Goal: Transaction & Acquisition: Purchase product/service

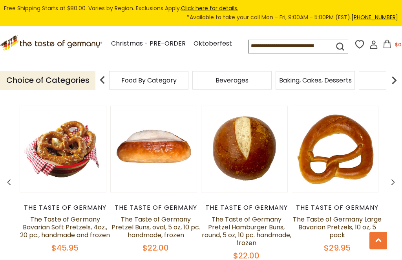
scroll to position [1080, 0]
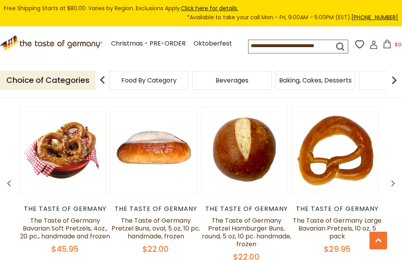
click at [389, 175] on span at bounding box center [392, 184] width 18 height 25
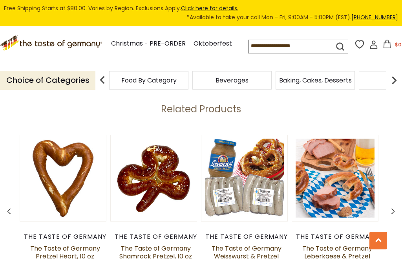
scroll to position [1051, 0]
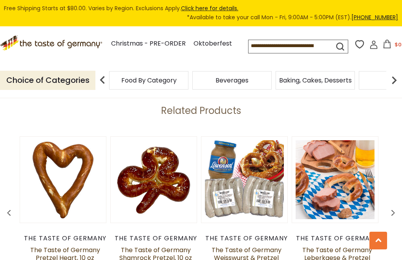
click at [388, 202] on span at bounding box center [392, 214] width 18 height 25
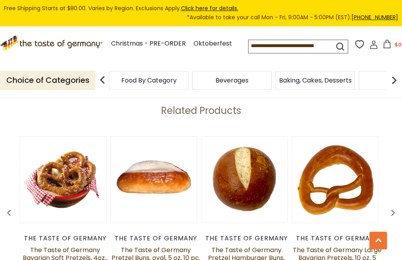
click at [387, 208] on span at bounding box center [392, 214] width 18 height 25
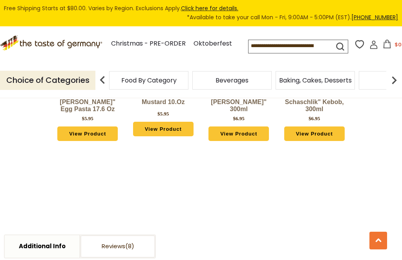
scroll to position [713, 0]
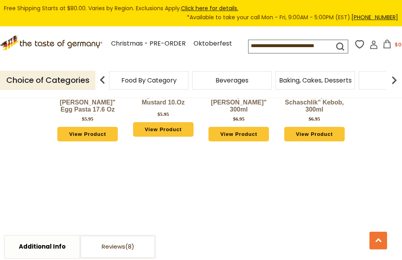
click at [167, 49] on link "Christmas - PRE-ORDER" at bounding box center [148, 43] width 75 height 11
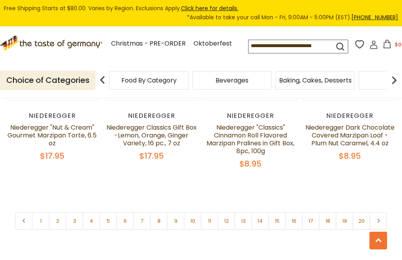
scroll to position [1747, 0]
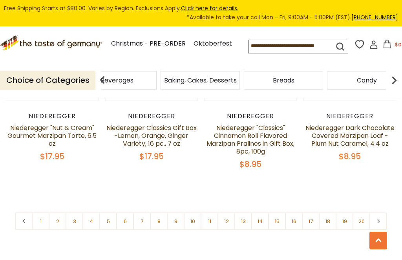
click at [62, 83] on span "Food By Category" at bounding box center [33, 80] width 55 height 6
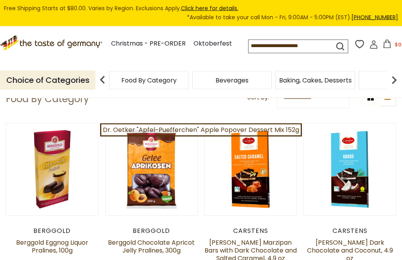
scroll to position [81, 0]
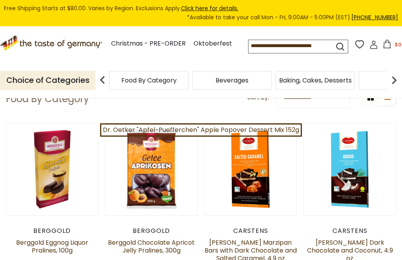
click at [188, 89] on div "Breads" at bounding box center [148, 80] width 79 height 18
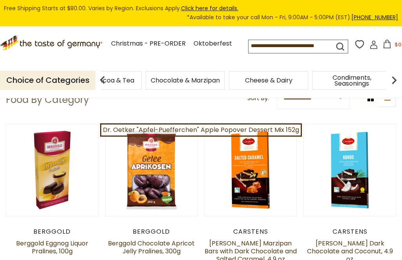
click at [134, 83] on span "Coffee, Cocoa & Tea" at bounding box center [102, 80] width 64 height 6
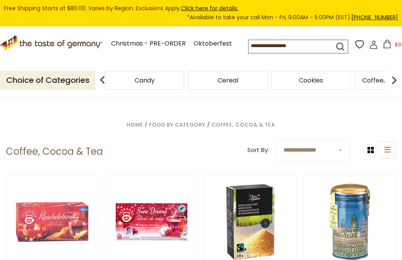
scroll to position [128, 0]
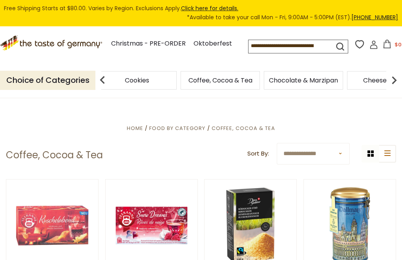
scroll to position [125, 0]
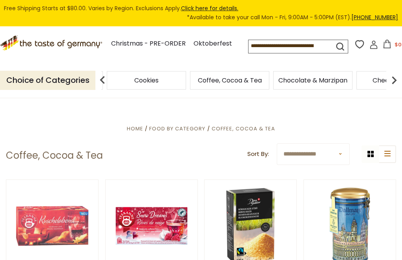
click at [134, 83] on span "Cookies" at bounding box center [146, 80] width 24 height 6
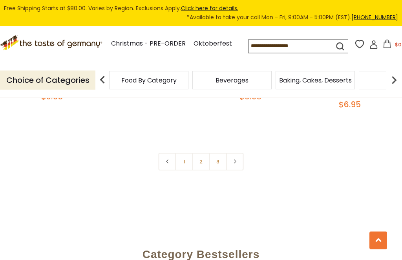
scroll to position [1747, 0]
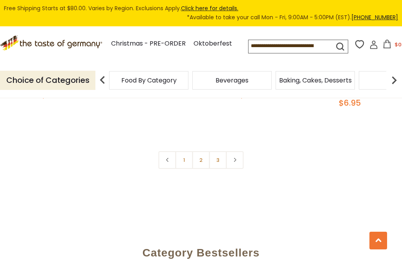
click at [202, 156] on link "2" at bounding box center [201, 160] width 18 height 18
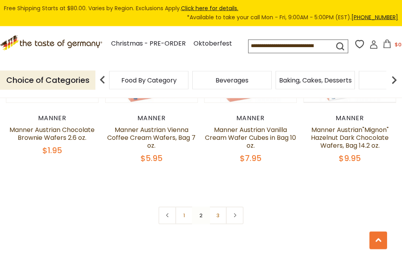
scroll to position [1737, 0]
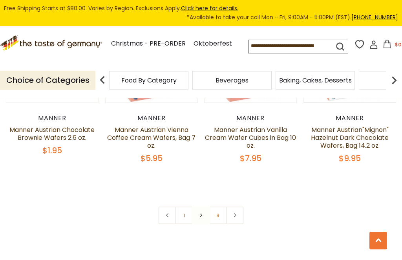
click at [218, 206] on link "3" at bounding box center [218, 215] width 18 height 18
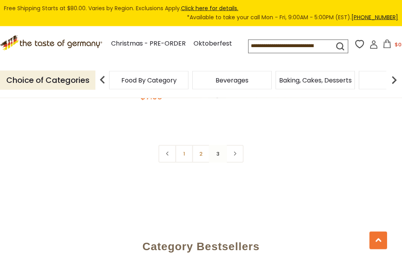
scroll to position [524, 0]
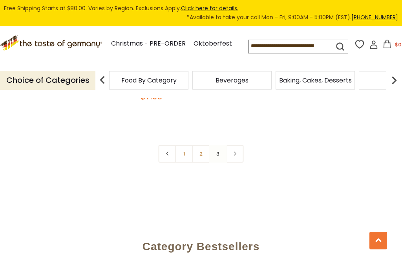
click at [235, 156] on link at bounding box center [235, 154] width 18 height 18
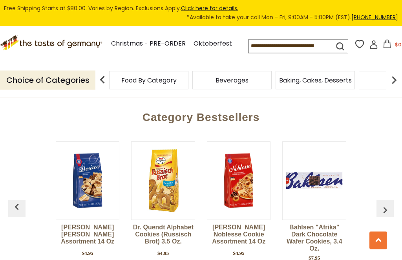
scroll to position [653, 0]
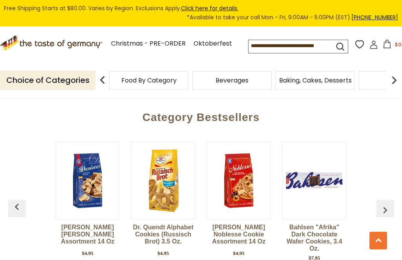
click at [381, 212] on button "button" at bounding box center [384, 208] width 17 height 17
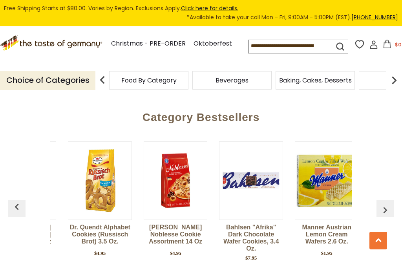
scroll to position [0, 76]
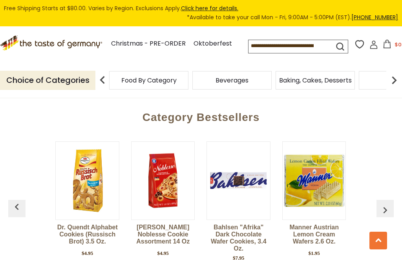
click at [379, 212] on button "button" at bounding box center [384, 208] width 17 height 17
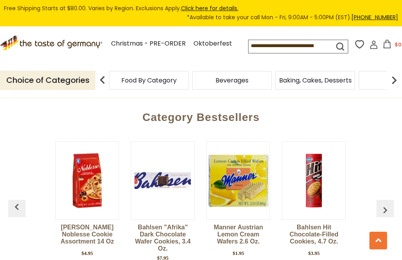
click at [383, 207] on img "button" at bounding box center [384, 210] width 13 height 13
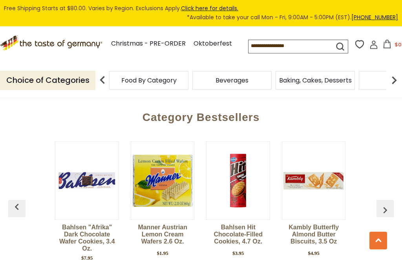
click at [380, 213] on button "button" at bounding box center [384, 208] width 17 height 17
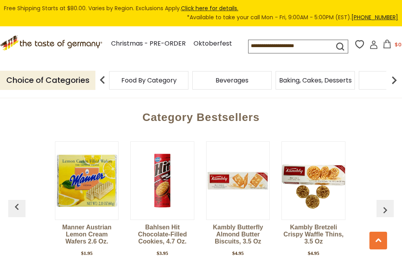
click at [383, 213] on button "button" at bounding box center [384, 208] width 17 height 17
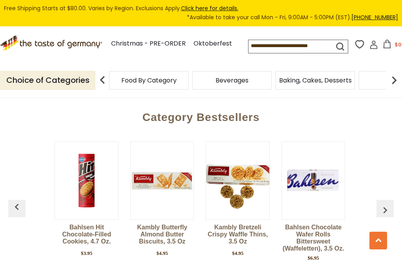
click at [385, 212] on img "button" at bounding box center [384, 210] width 13 height 13
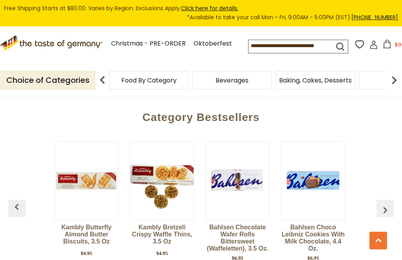
click at [386, 212] on img "button" at bounding box center [384, 210] width 13 height 13
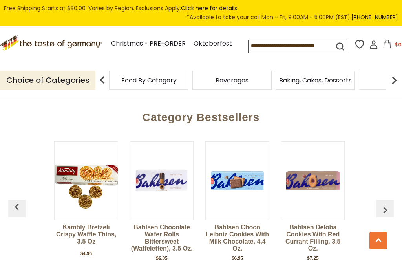
click at [382, 211] on img "button" at bounding box center [384, 210] width 13 height 13
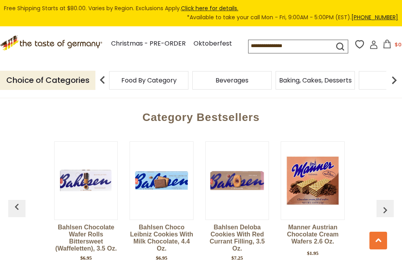
click at [383, 212] on img "button" at bounding box center [384, 210] width 13 height 13
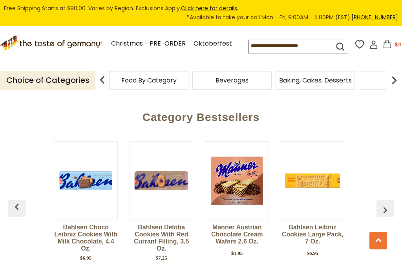
click at [386, 211] on img "button" at bounding box center [384, 210] width 13 height 13
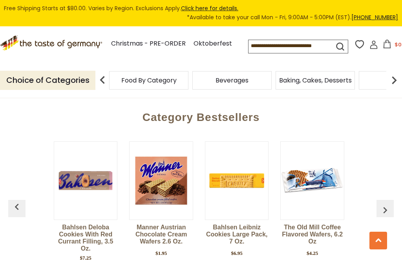
click at [386, 216] on button "button" at bounding box center [384, 208] width 17 height 17
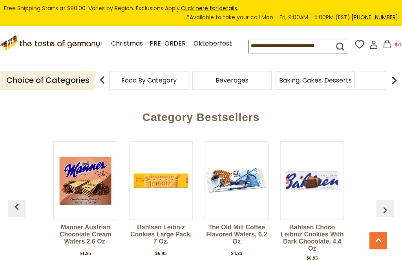
click at [384, 211] on img "button" at bounding box center [384, 210] width 13 height 13
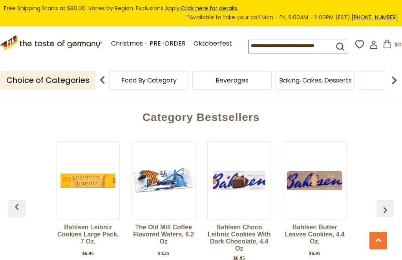
scroll to position [0, 906]
click at [387, 212] on img "button" at bounding box center [384, 210] width 13 height 13
click at [387, 210] on img "button" at bounding box center [384, 210] width 13 height 13
click at [384, 212] on img "button" at bounding box center [384, 210] width 13 height 13
click at [384, 216] on button "button" at bounding box center [384, 208] width 17 height 17
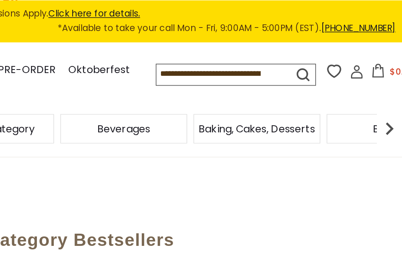
scroll to position [620, 0]
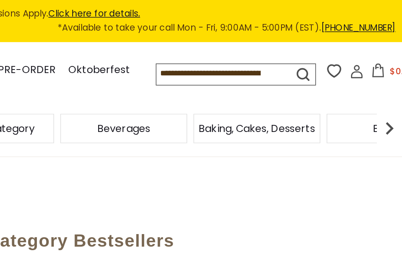
click at [248, 51] on input at bounding box center [285, 45] width 75 height 11
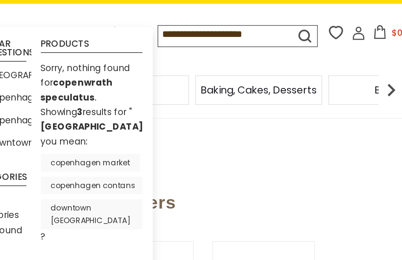
type input "**********"
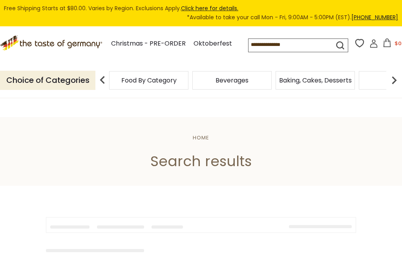
type input "**********"
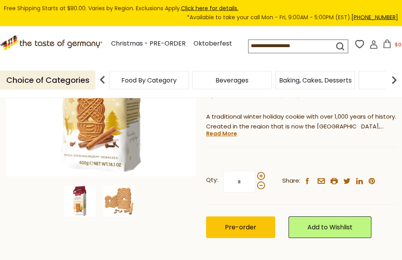
scroll to position [182, 0]
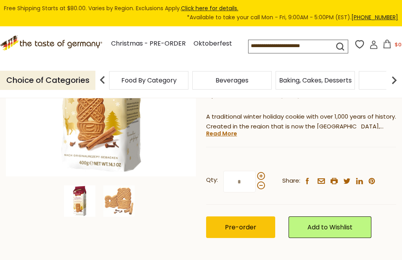
click at [242, 224] on span "Pre-order" at bounding box center [240, 226] width 31 height 9
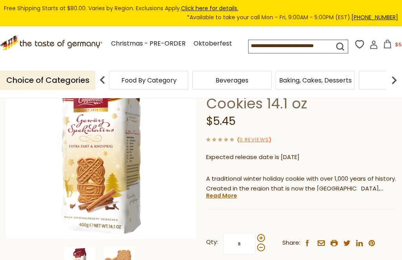
scroll to position [120, 0]
click at [262, 234] on span at bounding box center [261, 238] width 8 height 8
click at [255, 233] on input "*" at bounding box center [239, 244] width 32 height 22
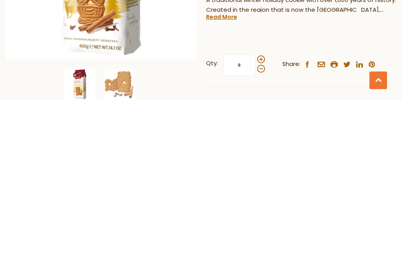
click at [262, 215] on span at bounding box center [261, 219] width 8 height 8
click at [255, 214] on input "*" at bounding box center [239, 225] width 32 height 22
click at [262, 215] on span at bounding box center [261, 219] width 8 height 8
click at [255, 214] on input "*" at bounding box center [239, 225] width 32 height 22
click at [260, 225] on span at bounding box center [261, 229] width 8 height 8
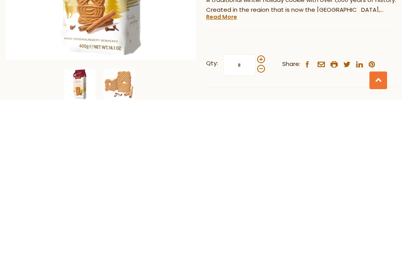
click at [255, 214] on input "*" at bounding box center [239, 225] width 32 height 22
type input "*"
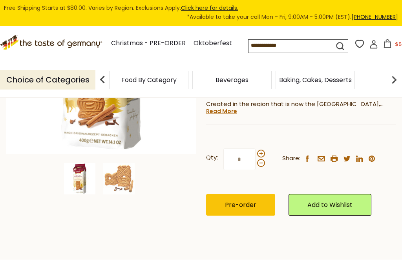
scroll to position [204, 0]
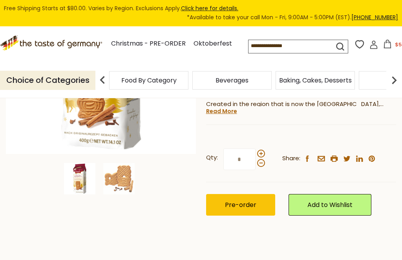
click at [253, 201] on span "Pre-order" at bounding box center [240, 204] width 31 height 9
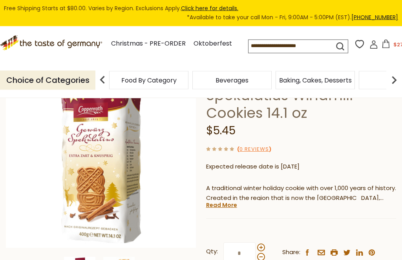
scroll to position [107, 0]
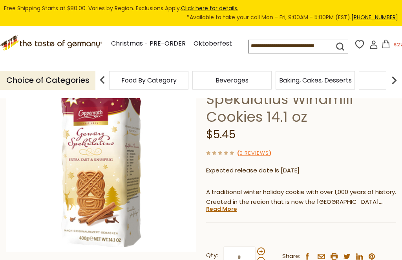
click at [227, 207] on link "Read More" at bounding box center [221, 209] width 31 height 8
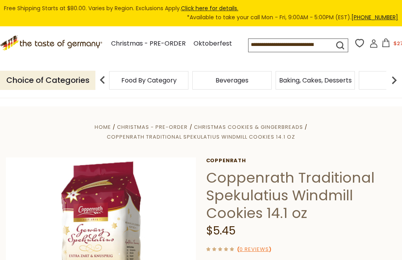
scroll to position [0, 0]
